Goal: Task Accomplishment & Management: Manage account settings

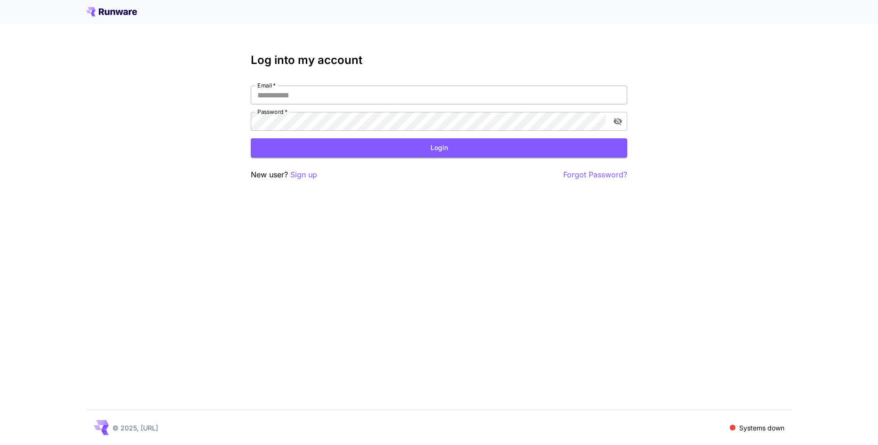
click at [316, 102] on input "Email   *" at bounding box center [439, 95] width 376 height 19
type input "**********"
click button "Login" at bounding box center [439, 147] width 376 height 19
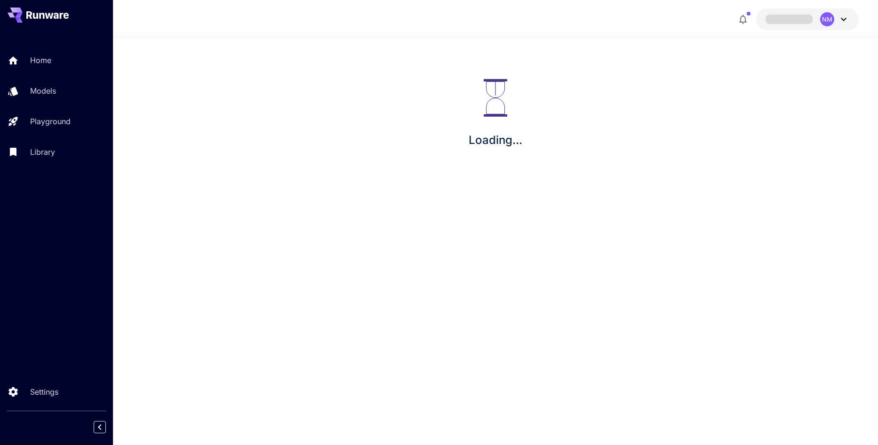
click at [452, 441] on section "Loading..." at bounding box center [495, 242] width 765 height 406
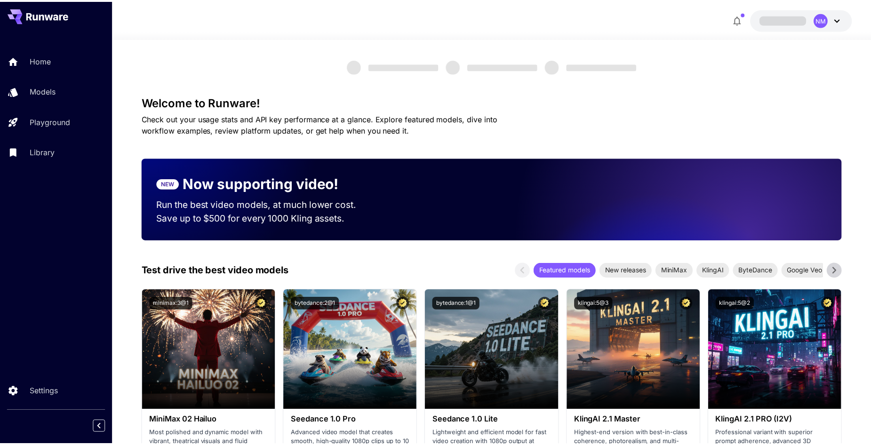
scroll to position [12, 0]
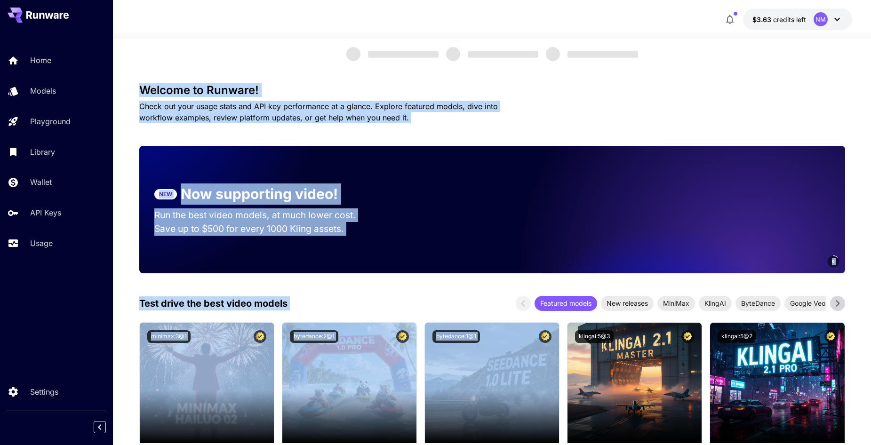
click at [147, 122] on p "Check out your usage stats and API key performance at a glance. Explore feature…" at bounding box center [334, 112] width 391 height 23
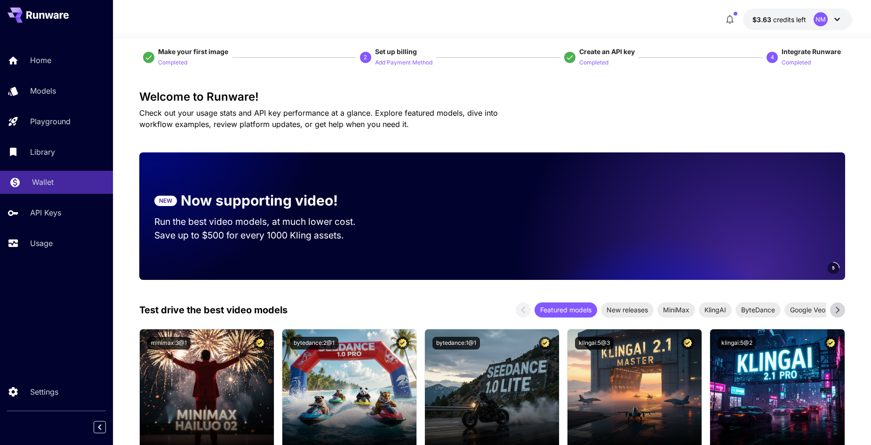
click at [71, 184] on div "Wallet" at bounding box center [68, 181] width 73 height 11
